Goal: Check status: Check status

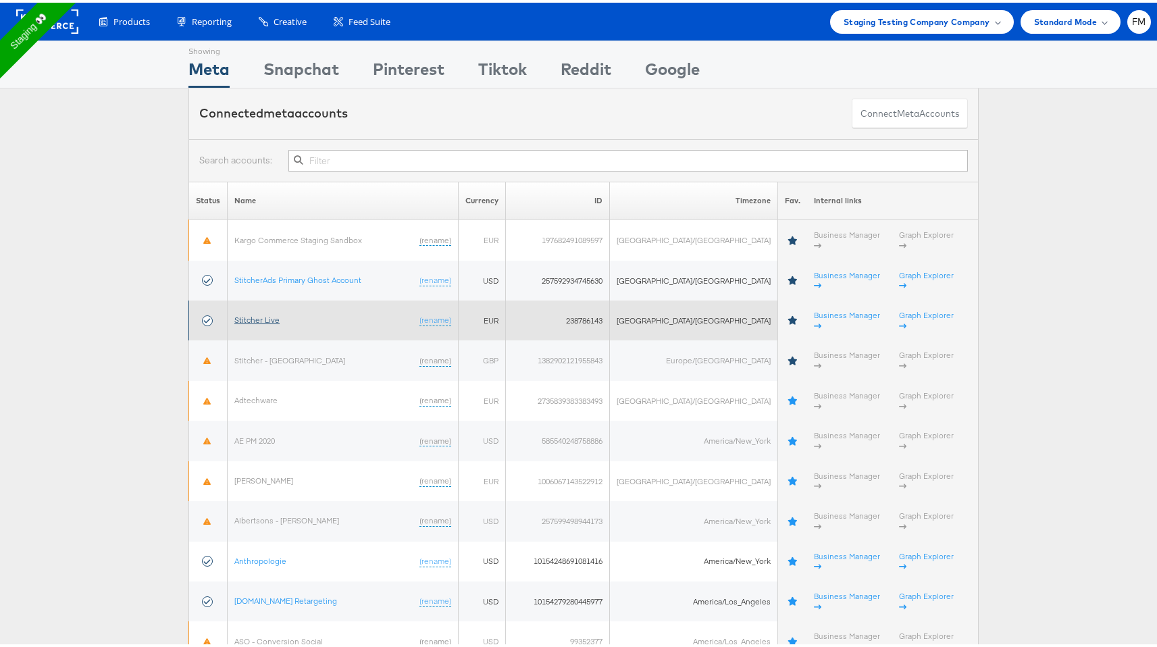
click at [264, 312] on link "Stitcher Live" at bounding box center [256, 317] width 45 height 10
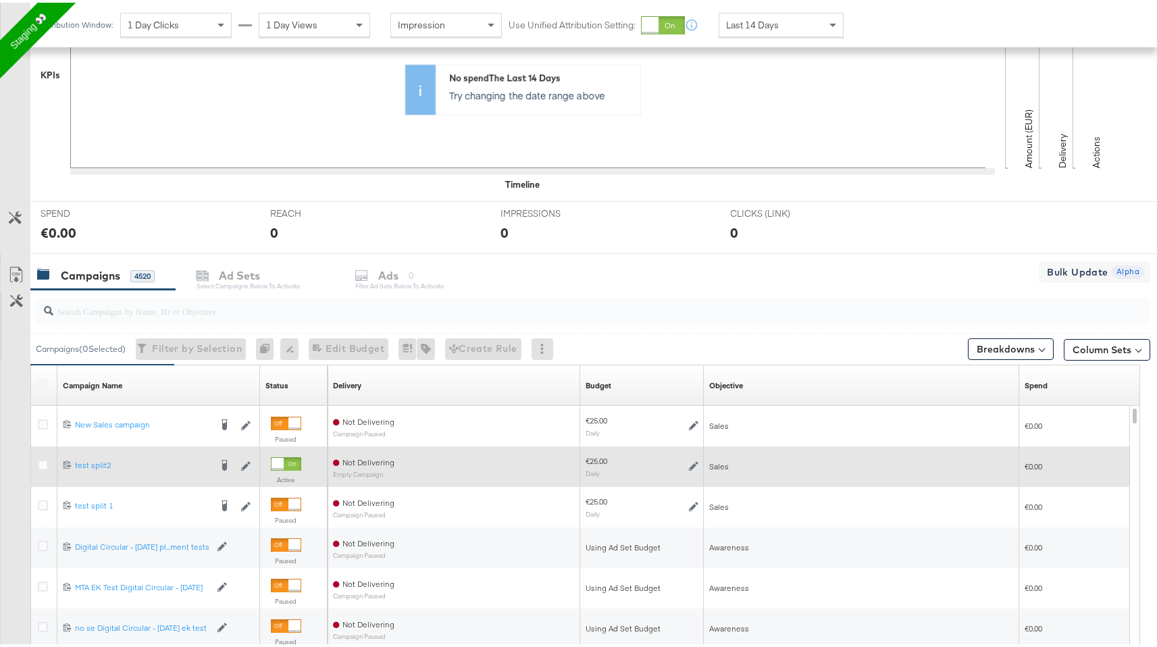
scroll to position [454, 0]
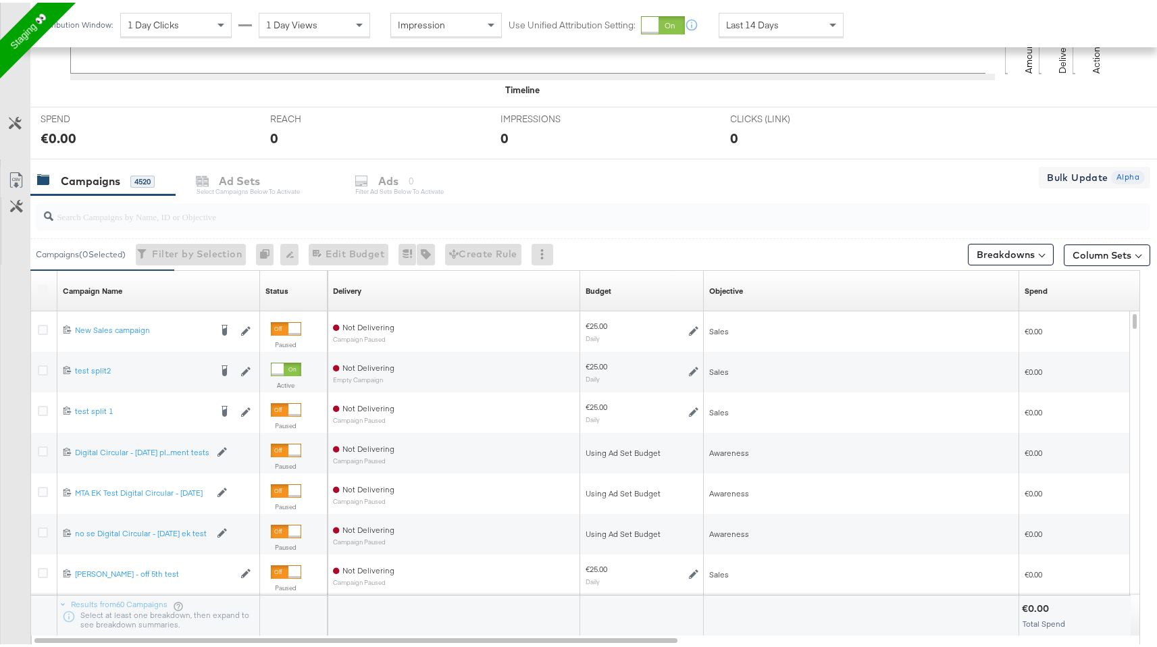
click at [257, 230] on div at bounding box center [589, 213] width 1119 height 43
click at [258, 216] on input "search" at bounding box center [550, 208] width 995 height 26
paste input "6852911413565"
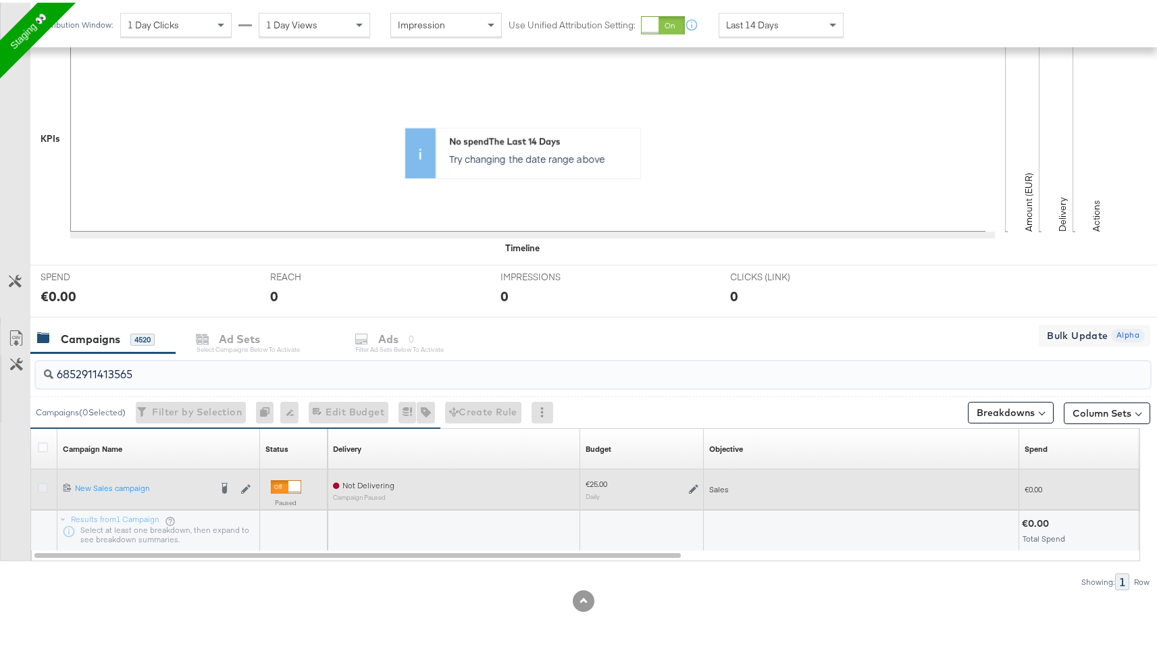
type input "6852911413565"
click at [42, 484] on icon at bounding box center [43, 485] width 10 height 10
click at [0, 0] on input "checkbox" at bounding box center [0, 0] width 0 height 0
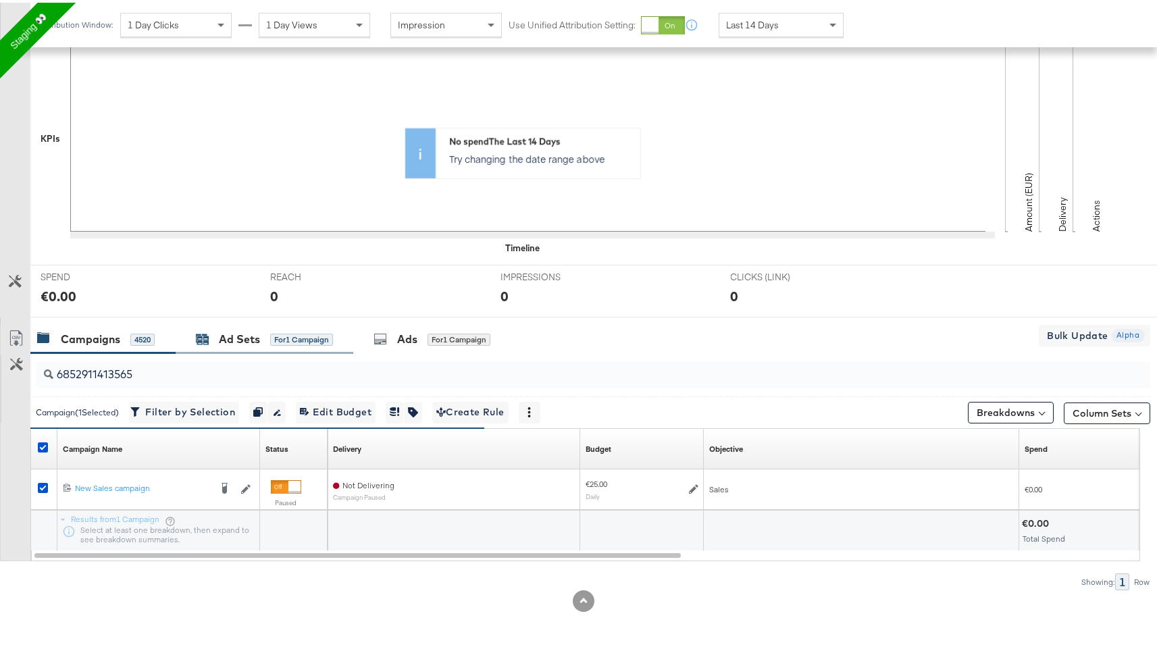
click at [315, 336] on div "for 1 Campaign" at bounding box center [301, 337] width 63 height 12
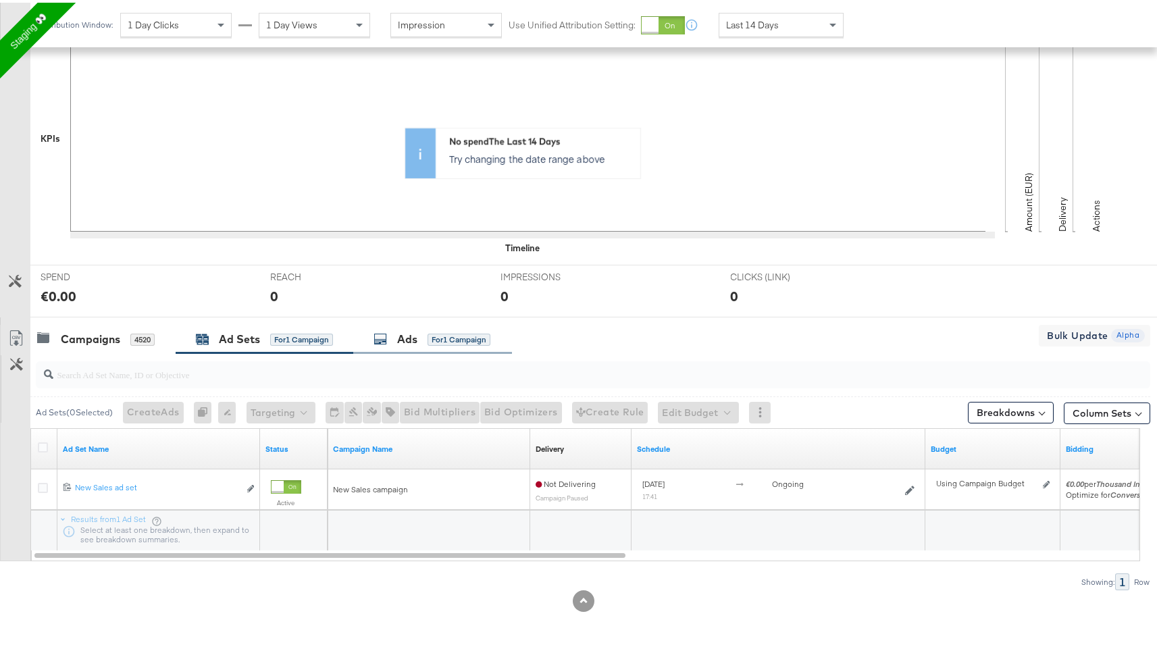
click at [431, 340] on div "for 1 Campaign" at bounding box center [458, 337] width 63 height 12
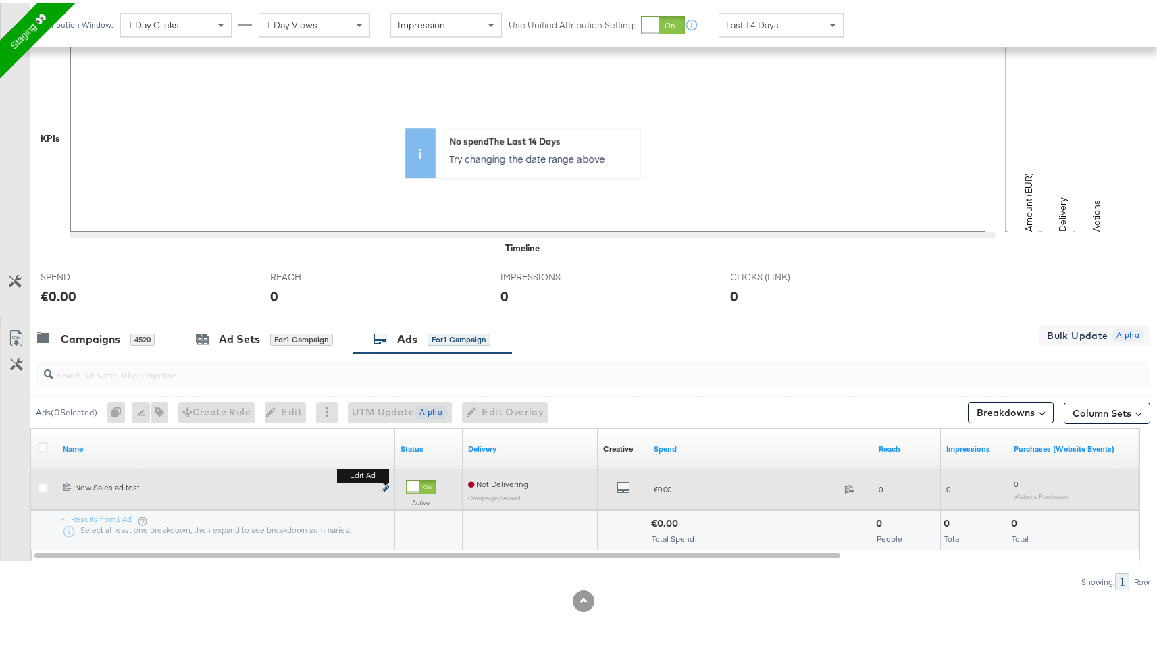
click at [384, 485] on icon "link" at bounding box center [385, 485] width 7 height 7
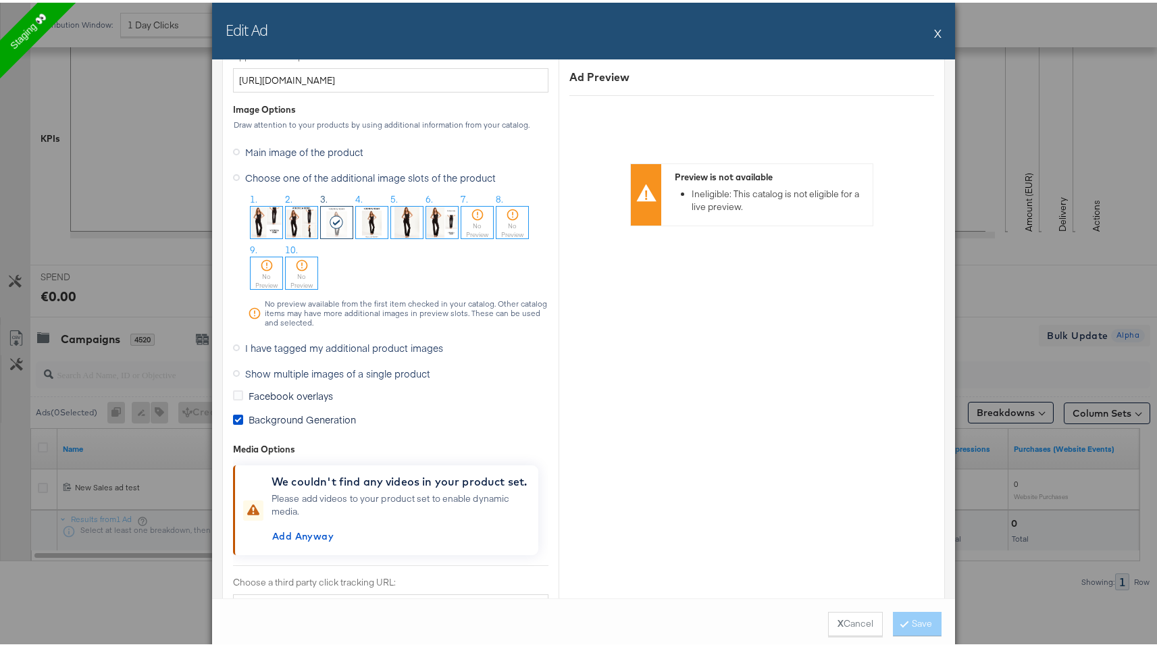
scroll to position [997, 0]
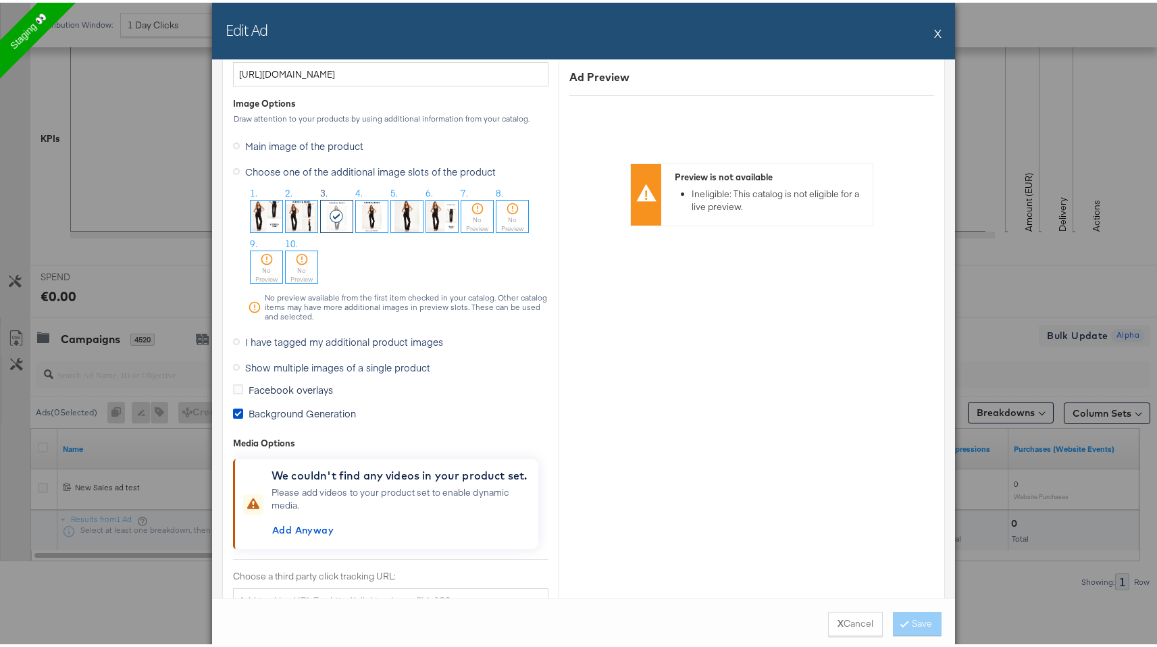
click at [368, 207] on img at bounding box center [372, 214] width 32 height 32
click at [918, 623] on button "Save" at bounding box center [917, 621] width 49 height 24
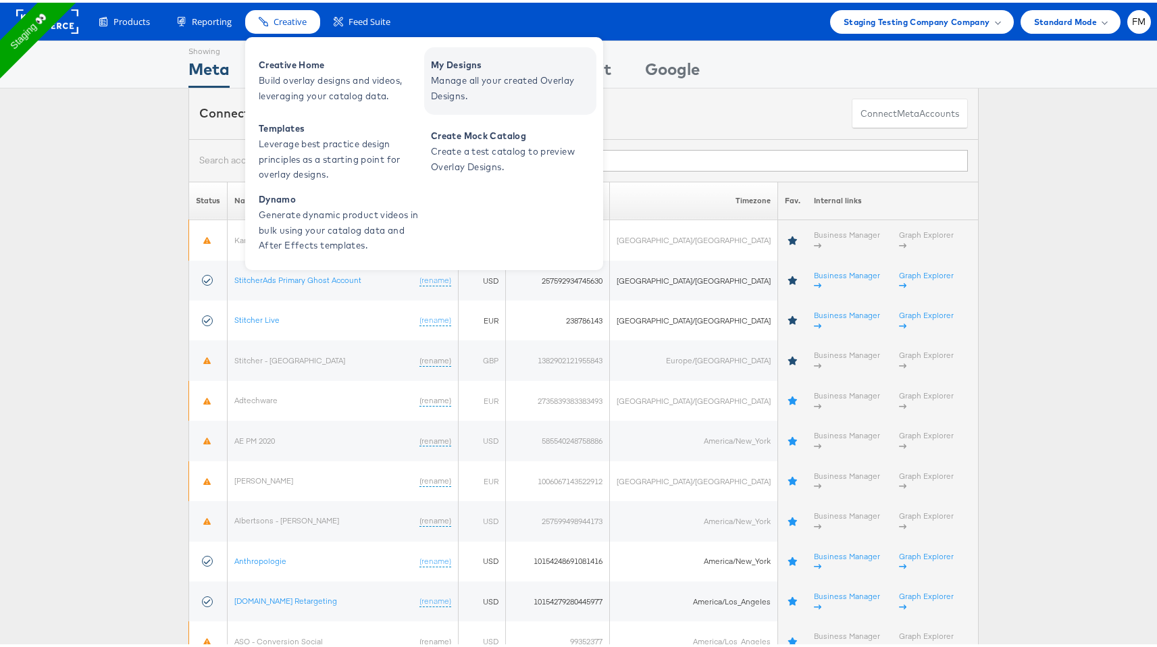
click at [464, 90] on span "Manage all your created Overlay Designs." at bounding box center [512, 85] width 162 height 31
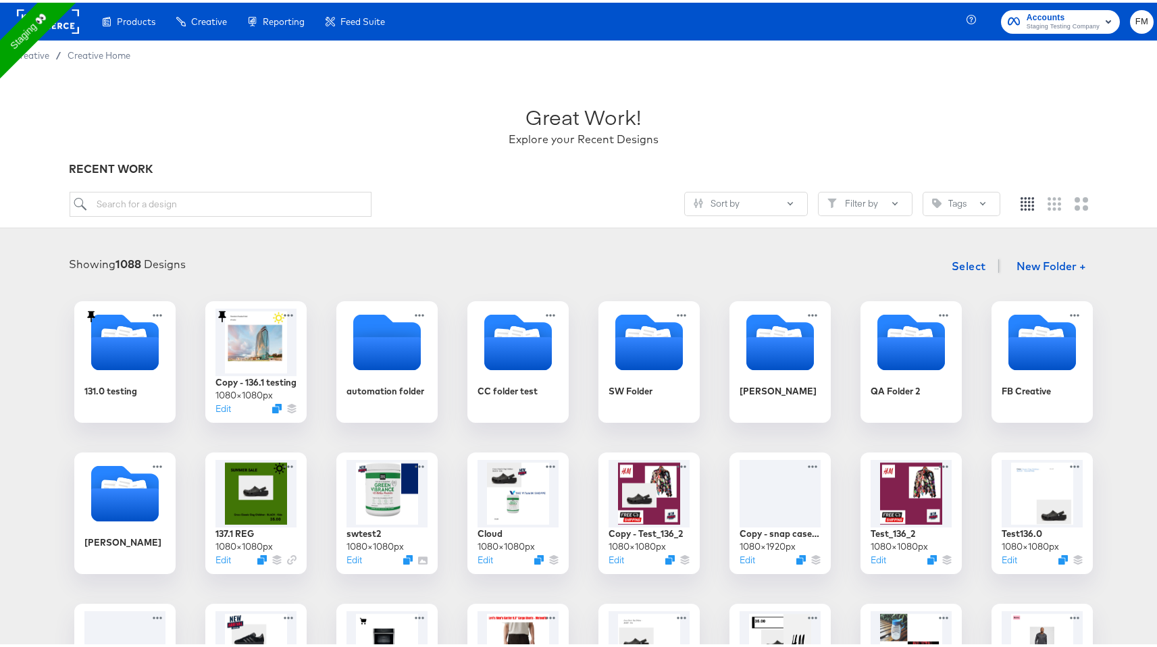
click at [55, 18] on rect at bounding box center [48, 19] width 62 height 24
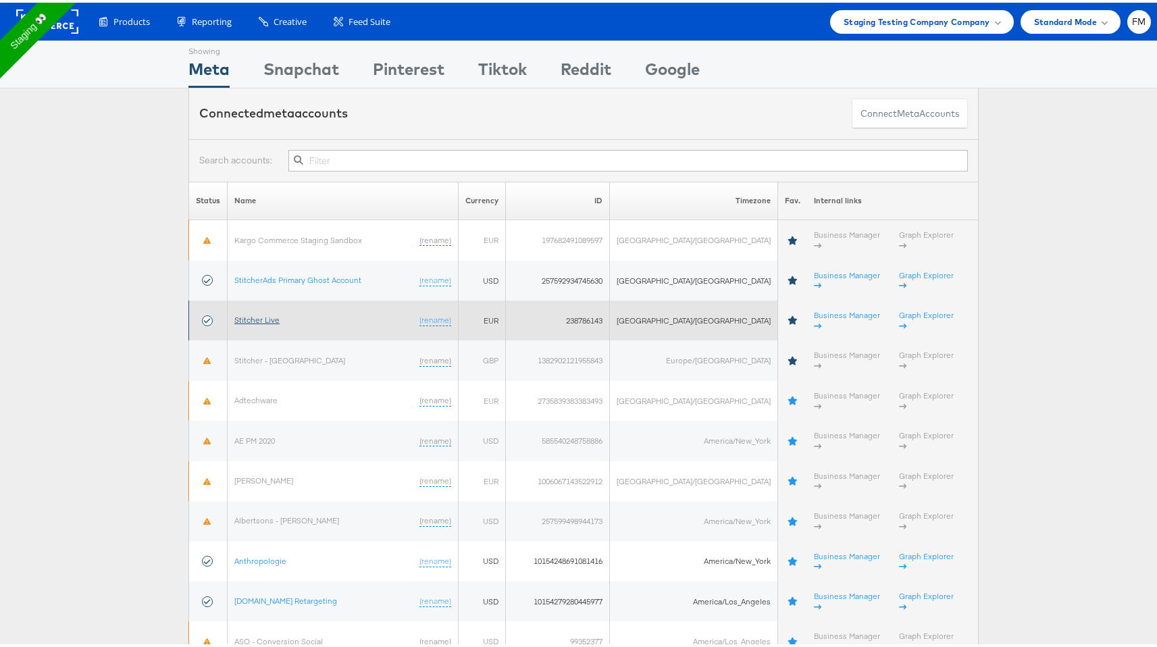
click at [263, 312] on link "Stitcher Live" at bounding box center [256, 317] width 45 height 10
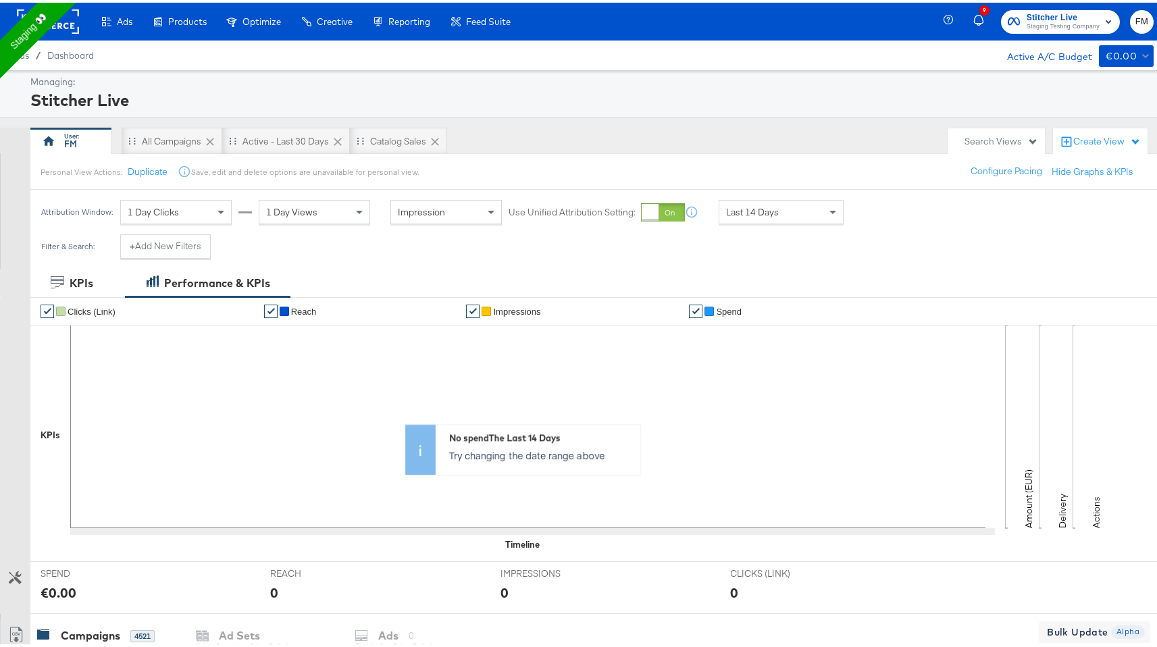
click at [666, 111] on div "Managing: Stitcher Live" at bounding box center [583, 91] width 1167 height 47
click at [493, 310] on span "Impressions" at bounding box center [516, 309] width 47 height 10
click at [482, 307] on div at bounding box center [485, 308] width 9 height 9
click at [81, 284] on div "KPIs" at bounding box center [82, 281] width 24 height 16
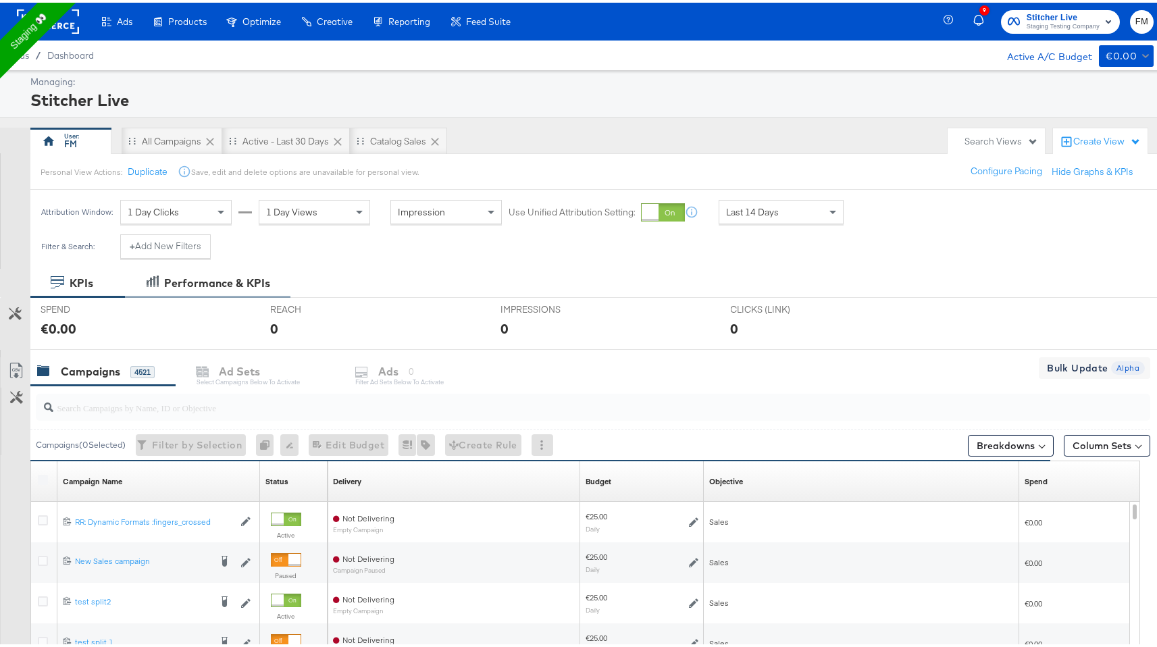
click at [179, 281] on div "Performance & KPIs" at bounding box center [217, 281] width 106 height 16
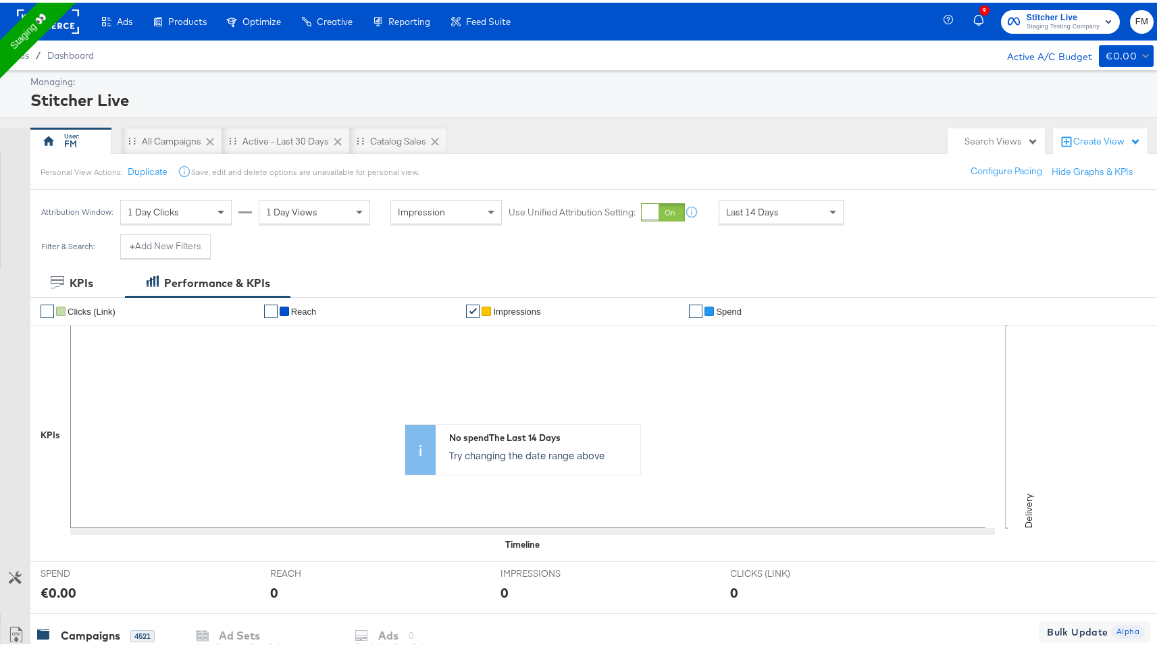
click at [220, 212] on span at bounding box center [222, 209] width 17 height 23
click at [328, 205] on div "1 Day Views" at bounding box center [314, 209] width 110 height 23
click at [473, 213] on div "Impression" at bounding box center [446, 209] width 110 height 23
click at [798, 211] on div "Last 14 Days" at bounding box center [781, 209] width 124 height 23
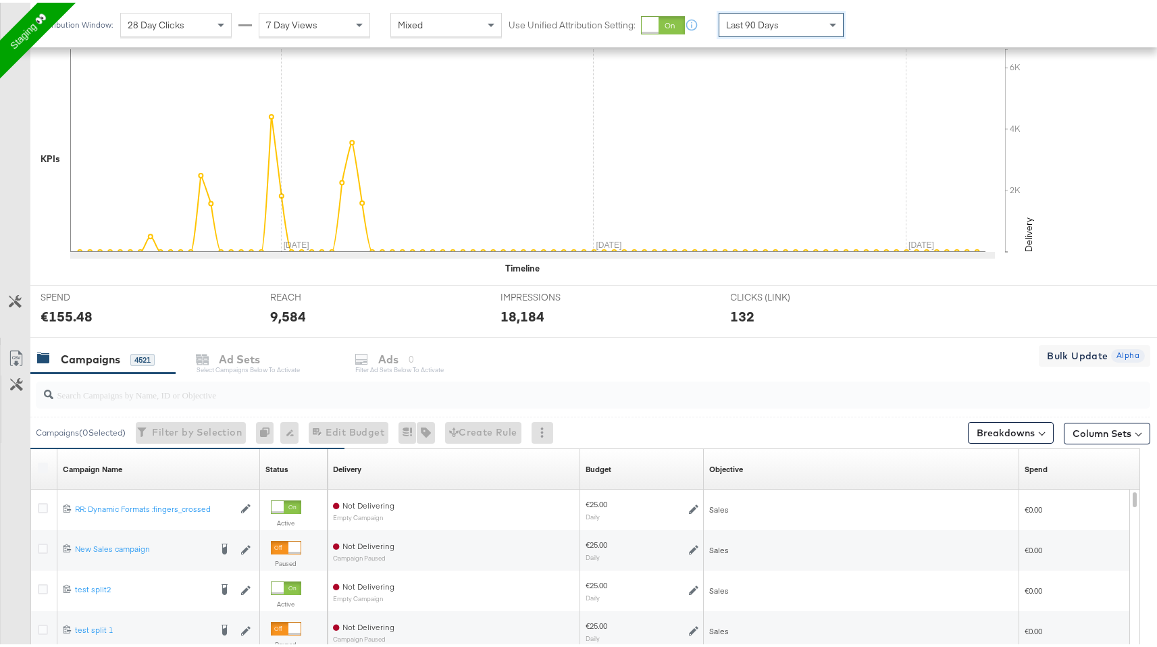
scroll to position [267, 0]
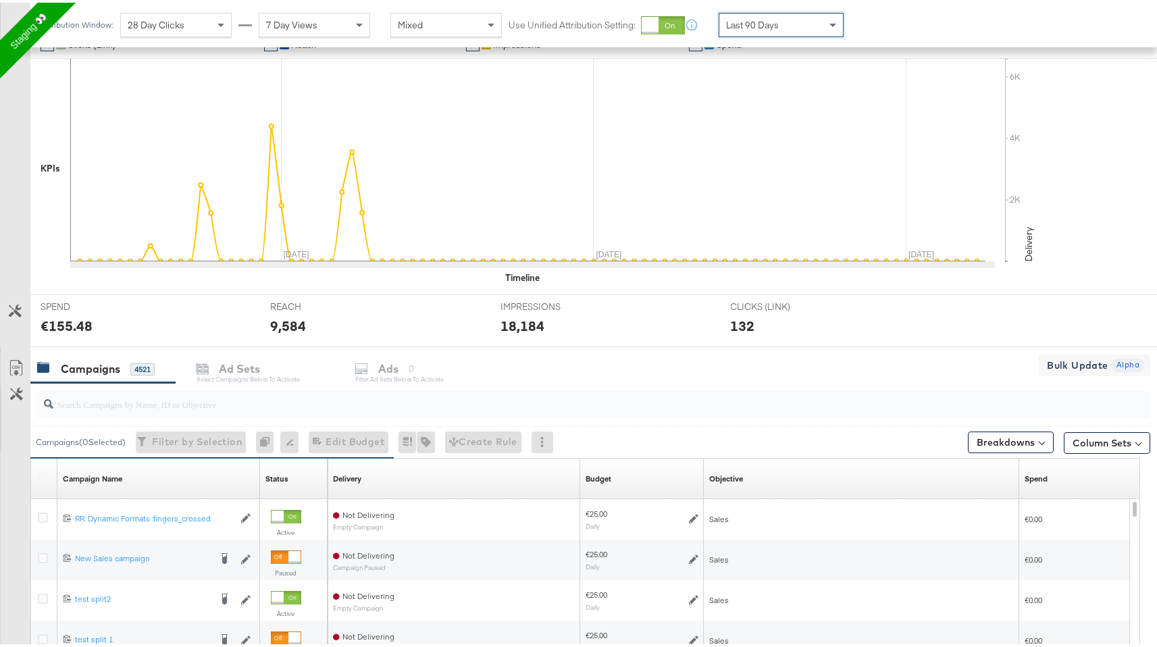
click at [82, 322] on div "€155.48" at bounding box center [67, 323] width 52 height 20
click at [302, 319] on div "9,584" at bounding box center [289, 323] width 36 height 20
click at [524, 320] on div "18,184" at bounding box center [522, 323] width 44 height 20
click at [739, 319] on div "132" at bounding box center [743, 323] width 24 height 20
click at [232, 352] on div "Campaigns 4521 Ad Sets Select Campaigns below to activate Ads 0 Filter Ad Sets …" at bounding box center [598, 366] width 1136 height 29
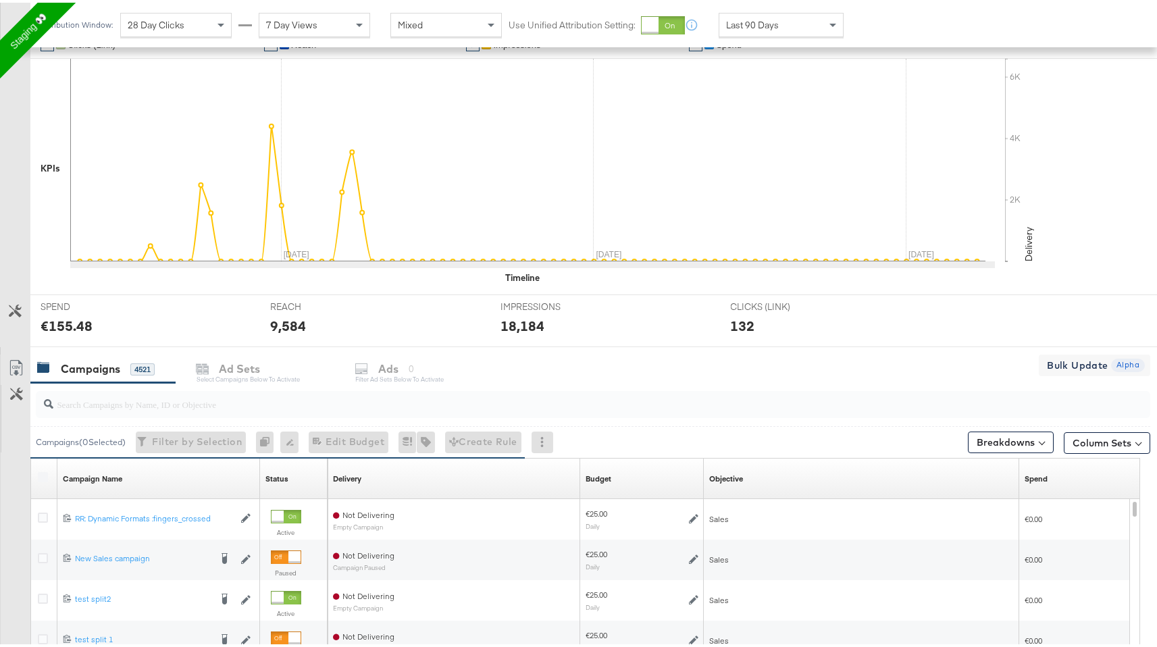
click at [231, 377] on div "Campaigns 4521 Ad Sets Select Campaigns below to activate Ads 0 Filter Ad Sets …" at bounding box center [598, 366] width 1136 height 29
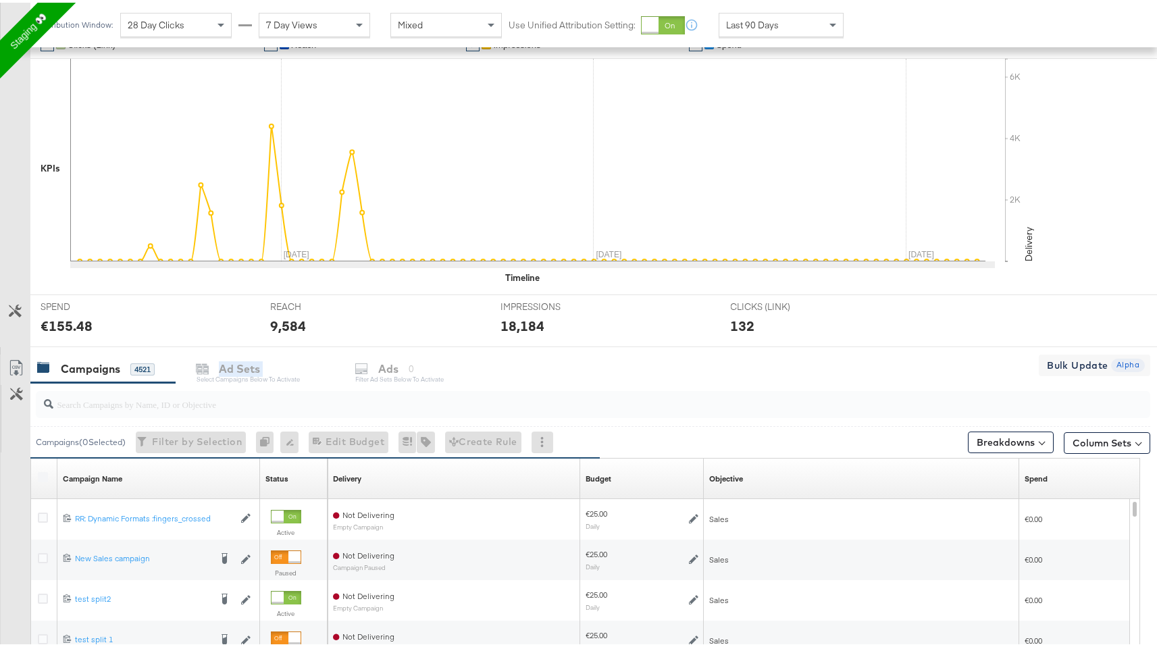
click at [231, 377] on div "Campaigns 4521 Ad Sets Select Campaigns below to activate Ads 0 Filter Ad Sets …" at bounding box center [598, 366] width 1136 height 29
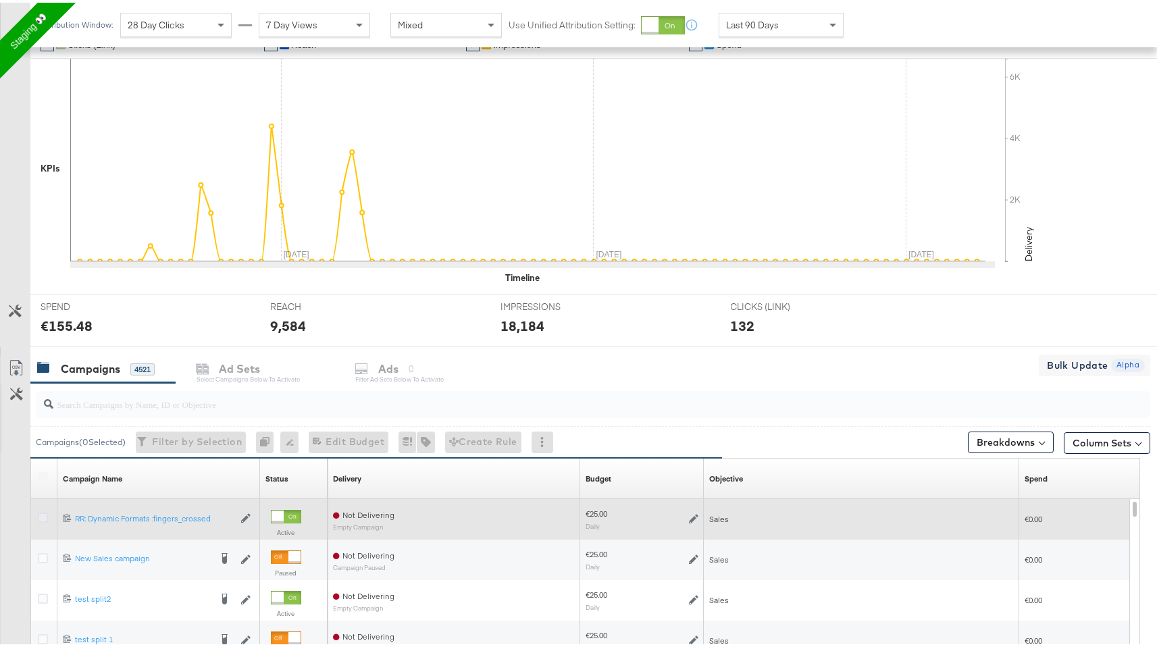
click at [41, 512] on icon at bounding box center [43, 515] width 10 height 10
click at [0, 0] on input "checkbox" at bounding box center [0, 0] width 0 height 0
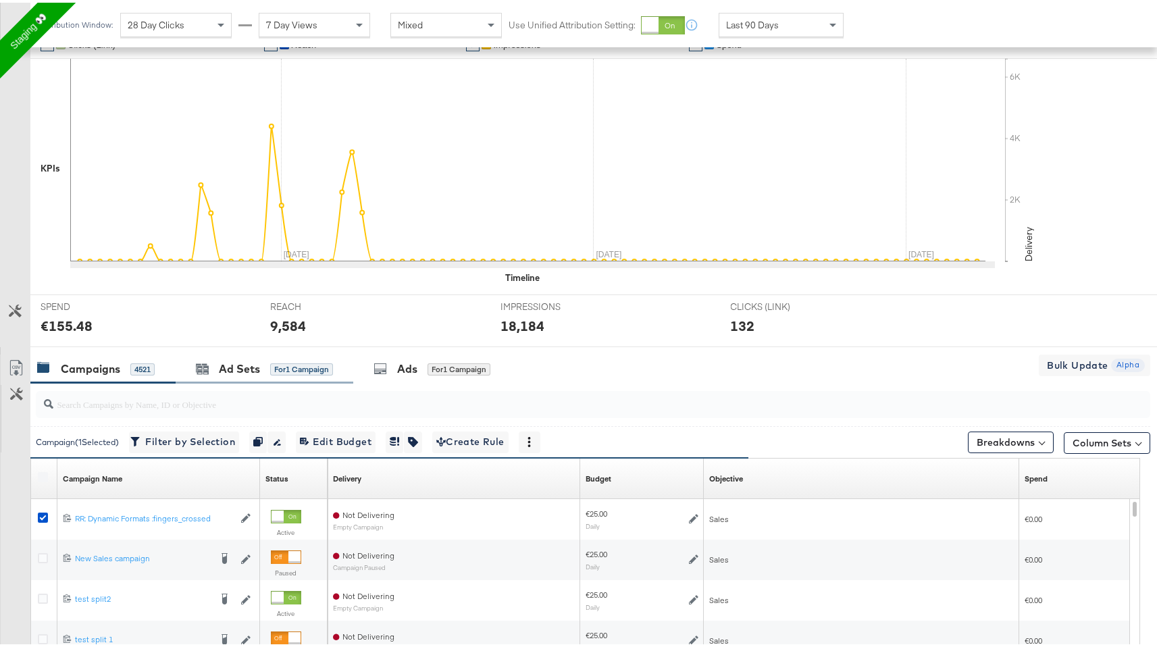
click at [260, 358] on div "Ad Sets for 1 Campaign" at bounding box center [265, 366] width 178 height 29
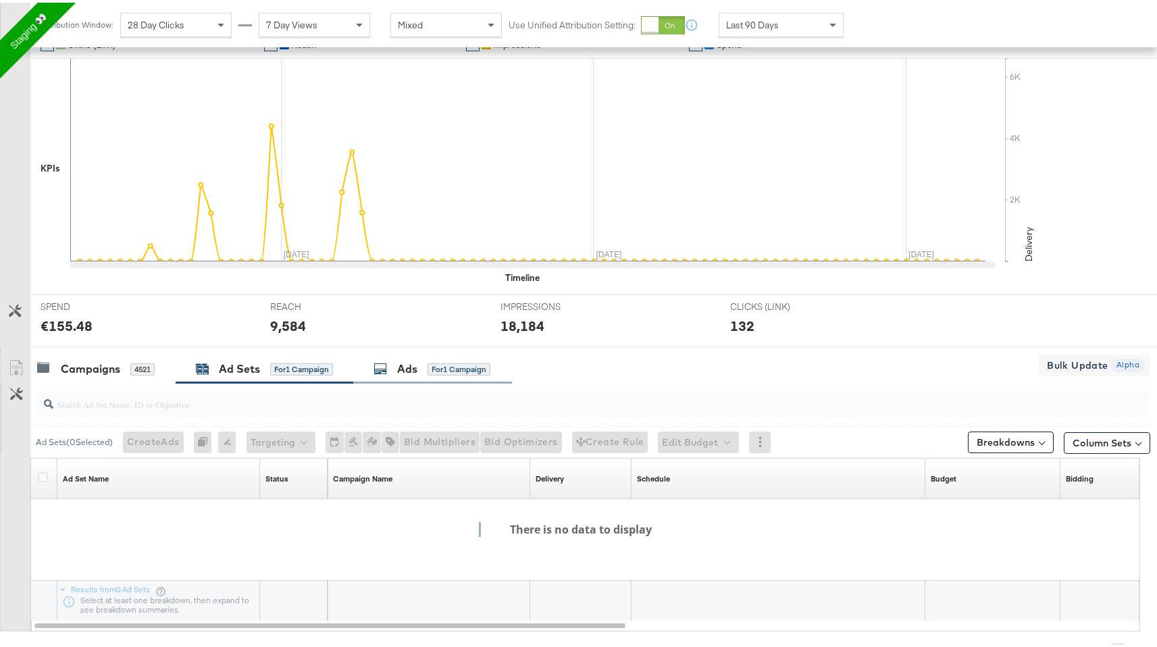
click at [411, 374] on div "Ads for 1 Campaign" at bounding box center [432, 366] width 159 height 29
